Goal: Task Accomplishment & Management: Manage account settings

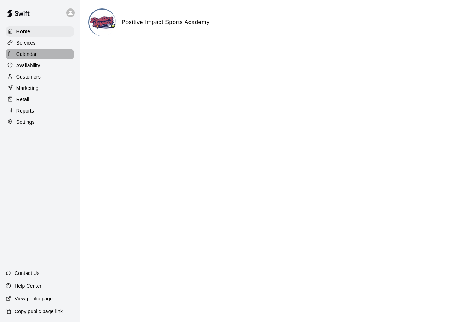
click at [45, 54] on div "Calendar" at bounding box center [40, 54] width 68 height 11
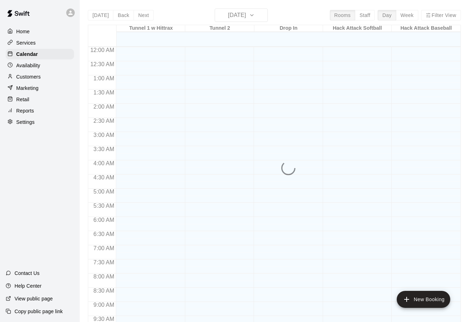
scroll to position [301, 0]
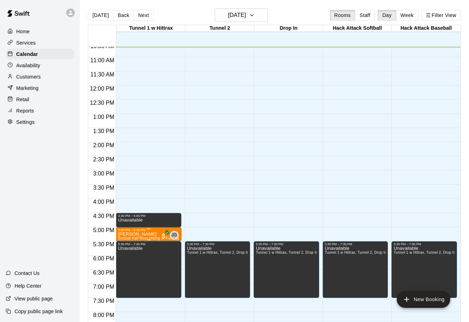
click at [145, 232] on div "5:00 PM – 5:30 PM" at bounding box center [148, 230] width 61 height 4
click at [126, 253] on img "edit" at bounding box center [125, 252] width 8 height 8
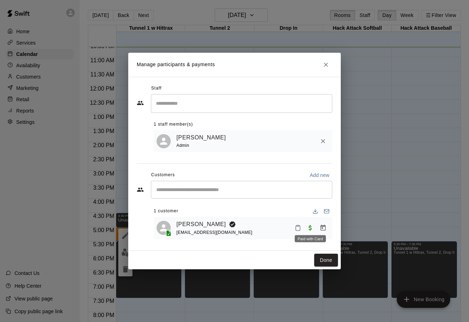
click at [310, 228] on span "Paid with Card" at bounding box center [310, 228] width 13 height 6
click at [309, 226] on span "Paid with Card" at bounding box center [310, 228] width 13 height 6
click at [322, 227] on icon "Manage bookings & payment" at bounding box center [322, 228] width 5 height 6
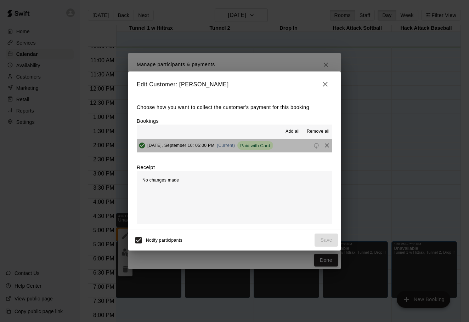
click at [265, 145] on span "Paid with Card" at bounding box center [255, 145] width 36 height 5
click at [173, 142] on div "[DATE], September 10: 05:00 PM (Current) Paid with Card" at bounding box center [205, 145] width 136 height 11
click at [260, 143] on span "Paid with Card" at bounding box center [255, 145] width 36 height 5
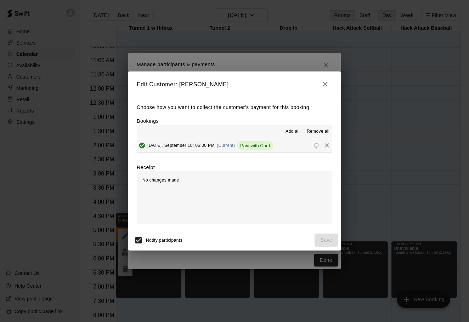
click at [323, 87] on icon "button" at bounding box center [325, 84] width 8 height 8
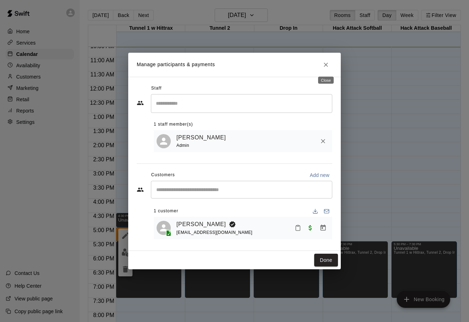
click at [324, 63] on icon "Close" at bounding box center [325, 64] width 7 height 7
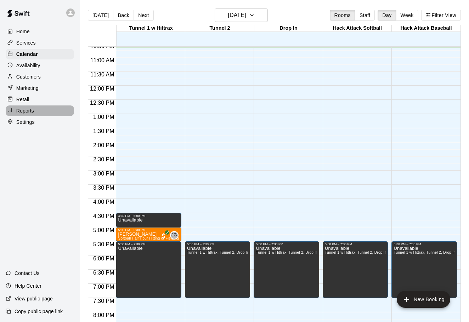
click at [42, 109] on div "Reports" at bounding box center [40, 110] width 68 height 11
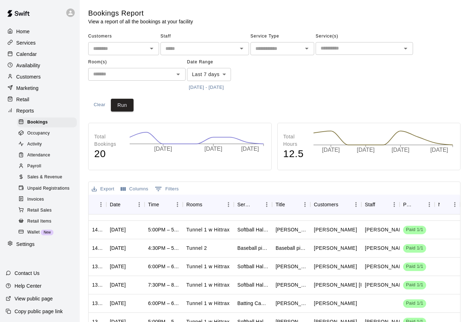
scroll to position [51, 0]
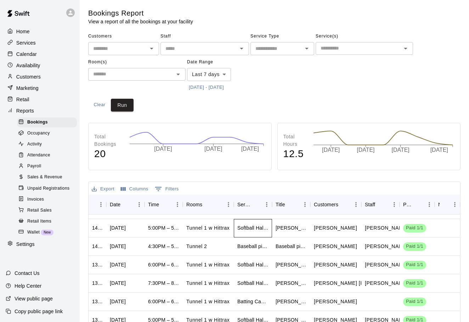
click at [271, 225] on div "Softball Half Hour Hitting or Fielding Lesson with [PERSON_NAME]" at bounding box center [253, 228] width 38 height 18
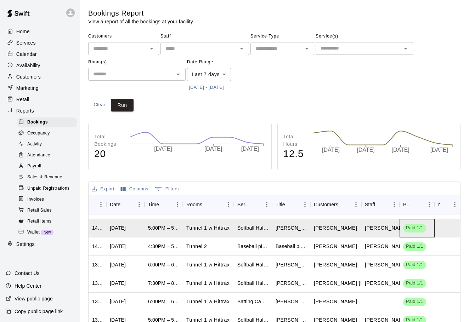
click at [404, 226] on span "Paid 1/1" at bounding box center [414, 228] width 23 height 7
click at [415, 225] on span "Paid 1/1" at bounding box center [414, 228] width 23 height 7
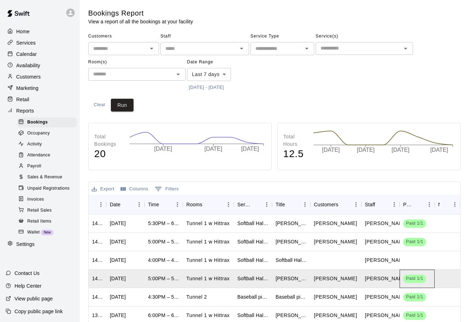
scroll to position [0, 0]
click at [49, 174] on span "Sales & Revenue" at bounding box center [44, 177] width 35 height 7
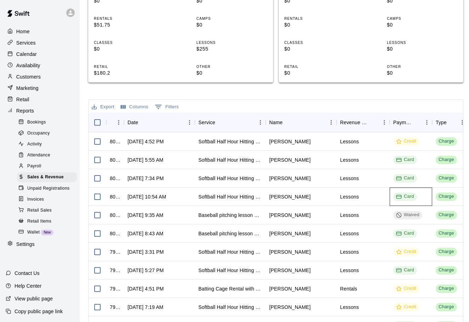
click at [406, 194] on div "Card" at bounding box center [405, 196] width 18 height 7
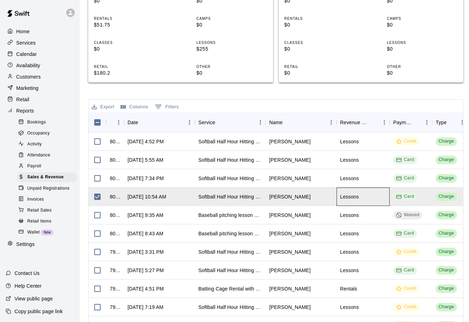
click at [373, 203] on div "Lessons" at bounding box center [362, 197] width 53 height 18
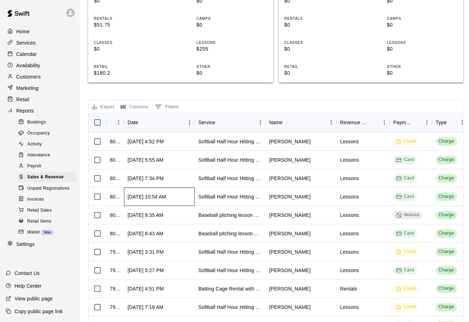
click at [166, 193] on div "[DATE] 10:54 AM" at bounding box center [146, 196] width 39 height 7
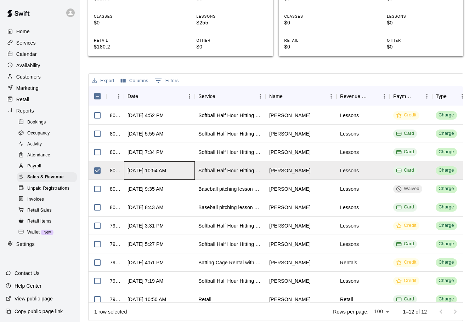
scroll to position [231, 0]
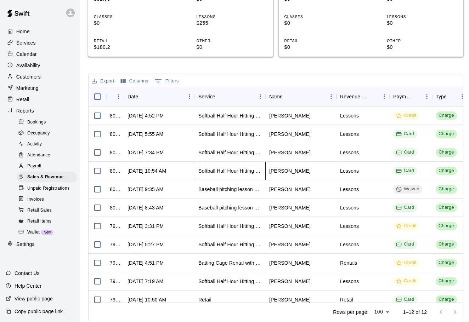
click at [250, 171] on div "Softball Half Hour Hitting or Fielding Lesson with [PERSON_NAME]" at bounding box center [230, 170] width 64 height 7
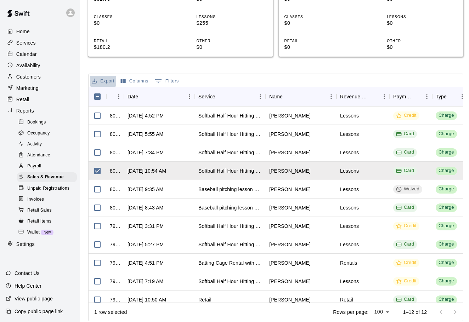
click at [103, 78] on button "Export" at bounding box center [103, 81] width 26 height 11
click at [219, 74] on div "Export Columns 0 Filters" at bounding box center [275, 80] width 374 height 13
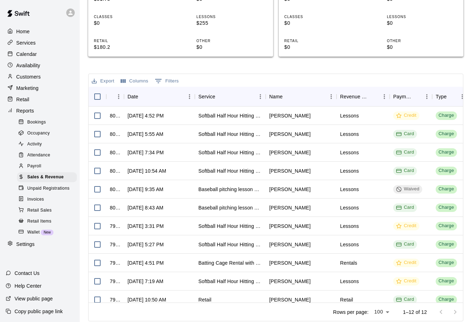
click at [51, 123] on div "Bookings" at bounding box center [47, 123] width 60 height 10
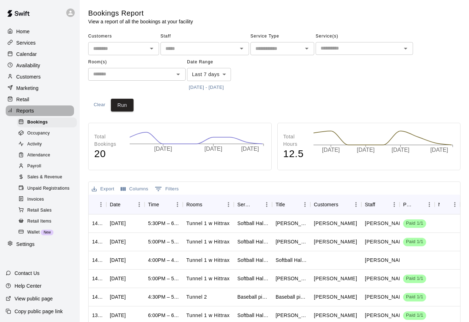
click at [39, 109] on div "Reports" at bounding box center [40, 110] width 68 height 11
click at [50, 121] on div "Bookings" at bounding box center [47, 123] width 60 height 10
click at [48, 111] on div "Reports" at bounding box center [40, 110] width 68 height 11
